Goal: Find specific page/section: Find specific page/section

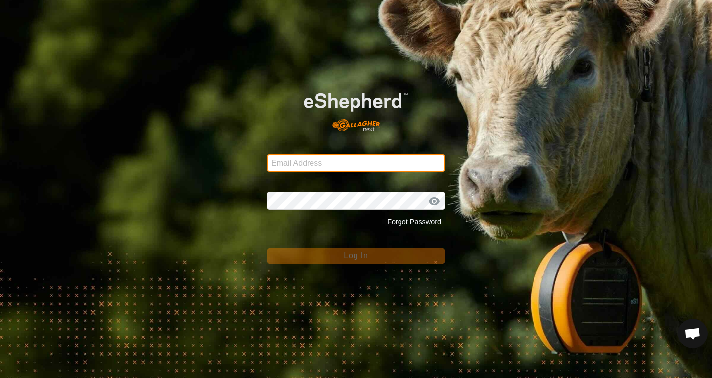
click at [327, 160] on input "Email Address" at bounding box center [356, 163] width 178 height 18
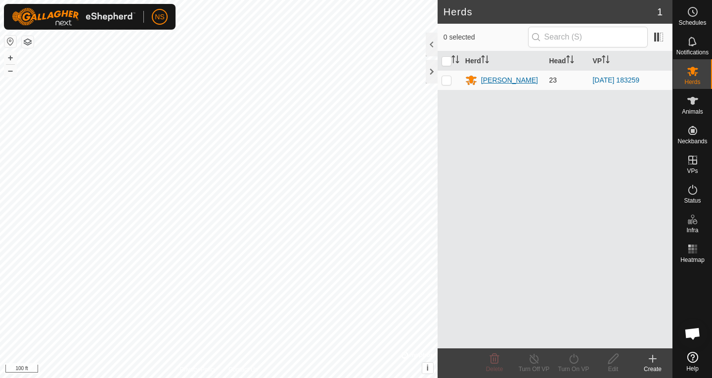
click at [486, 81] on div "[PERSON_NAME]" at bounding box center [509, 80] width 57 height 10
